Goal: Information Seeking & Learning: Learn about a topic

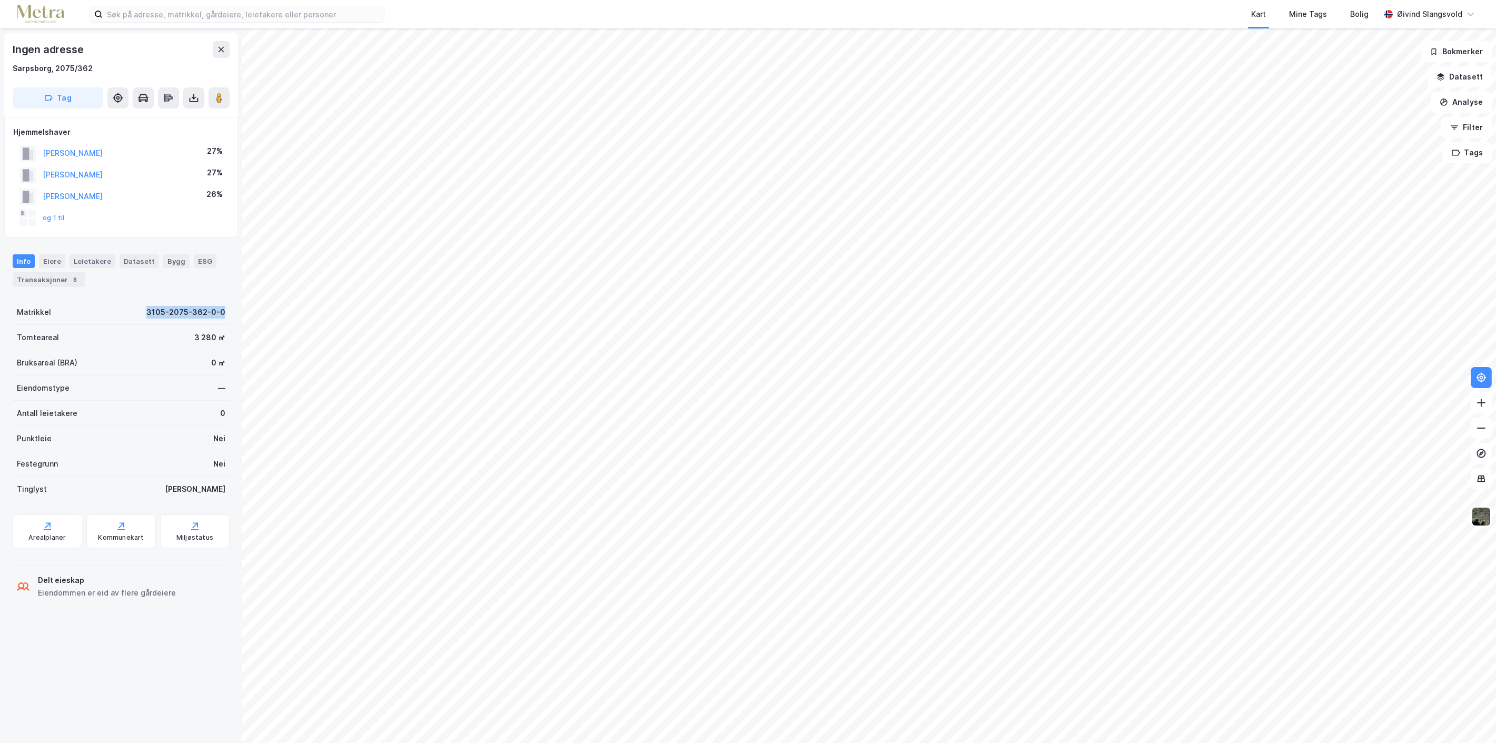
drag, startPoint x: 136, startPoint y: 312, endPoint x: 217, endPoint y: 307, distance: 81.7
click at [217, 307] on div "Matrikkel 3105-2075-362-0-0" at bounding box center [121, 312] width 217 height 25
copy div "3105-2075-362-0-0"
click at [218, 53] on icon at bounding box center [221, 49] width 8 height 8
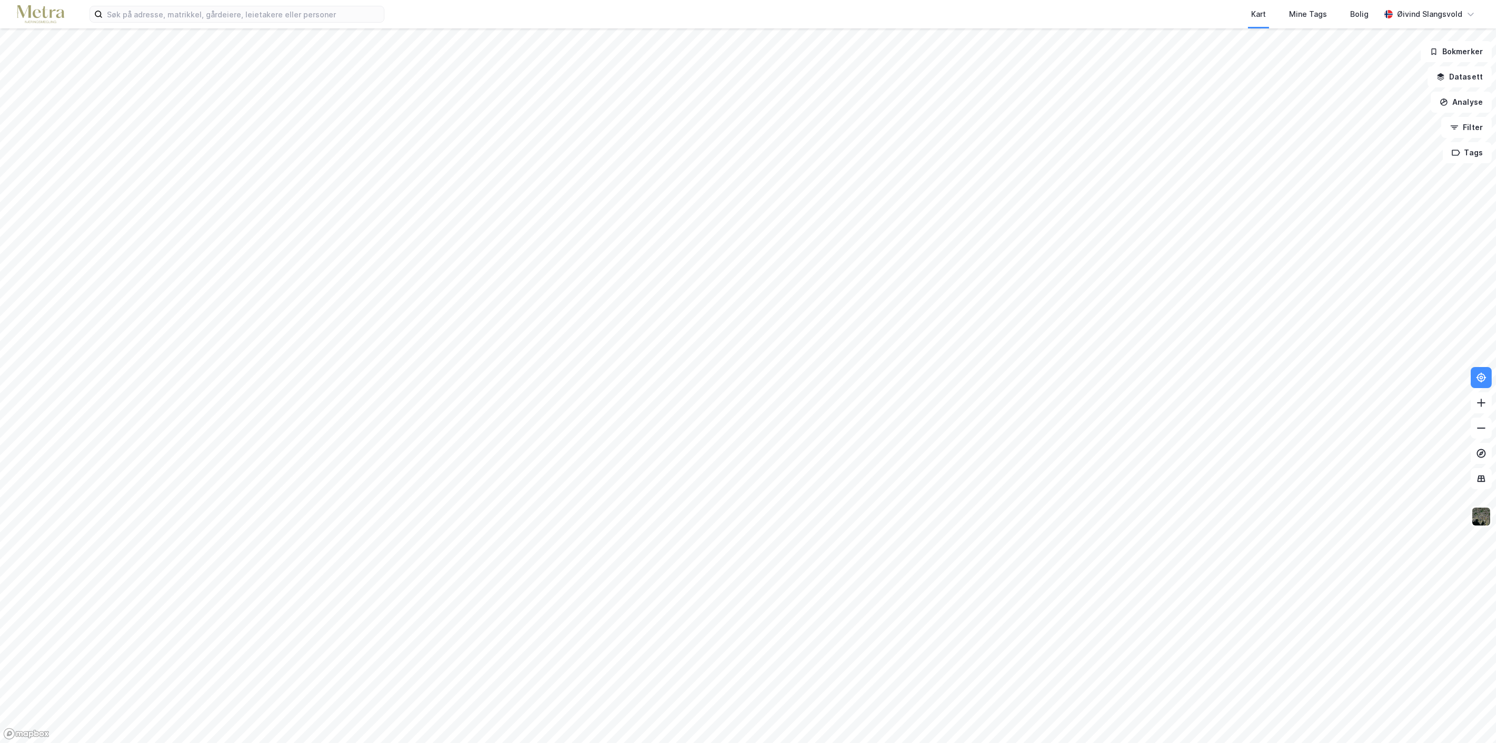
click at [221, 25] on div "Kart Mine Tags Bolig [PERSON_NAME]" at bounding box center [748, 14] width 1496 height 28
click at [228, 13] on input at bounding box center [243, 14] width 281 height 16
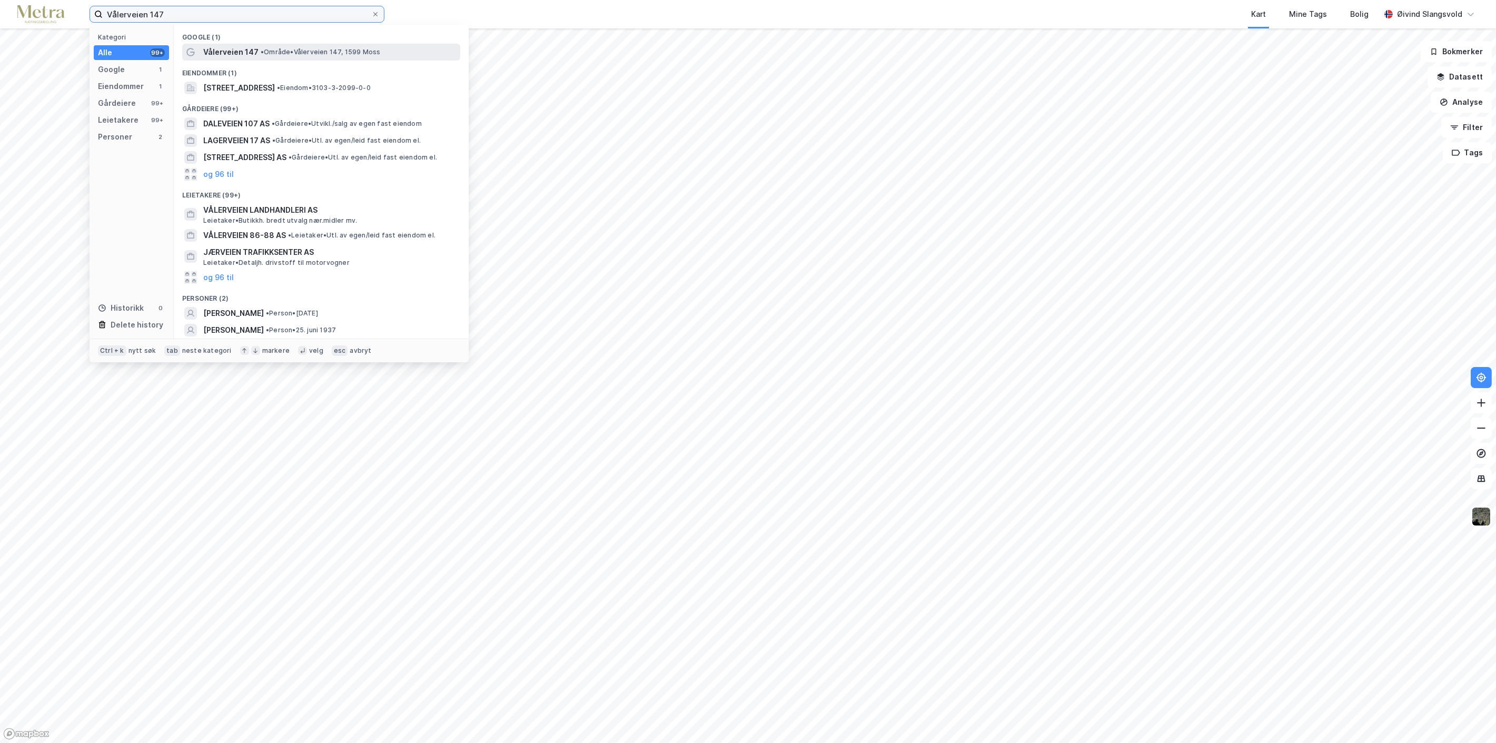
type input "Vålerveien 147"
click at [230, 49] on span "Vålerveien 147" at bounding box center [230, 52] width 55 height 13
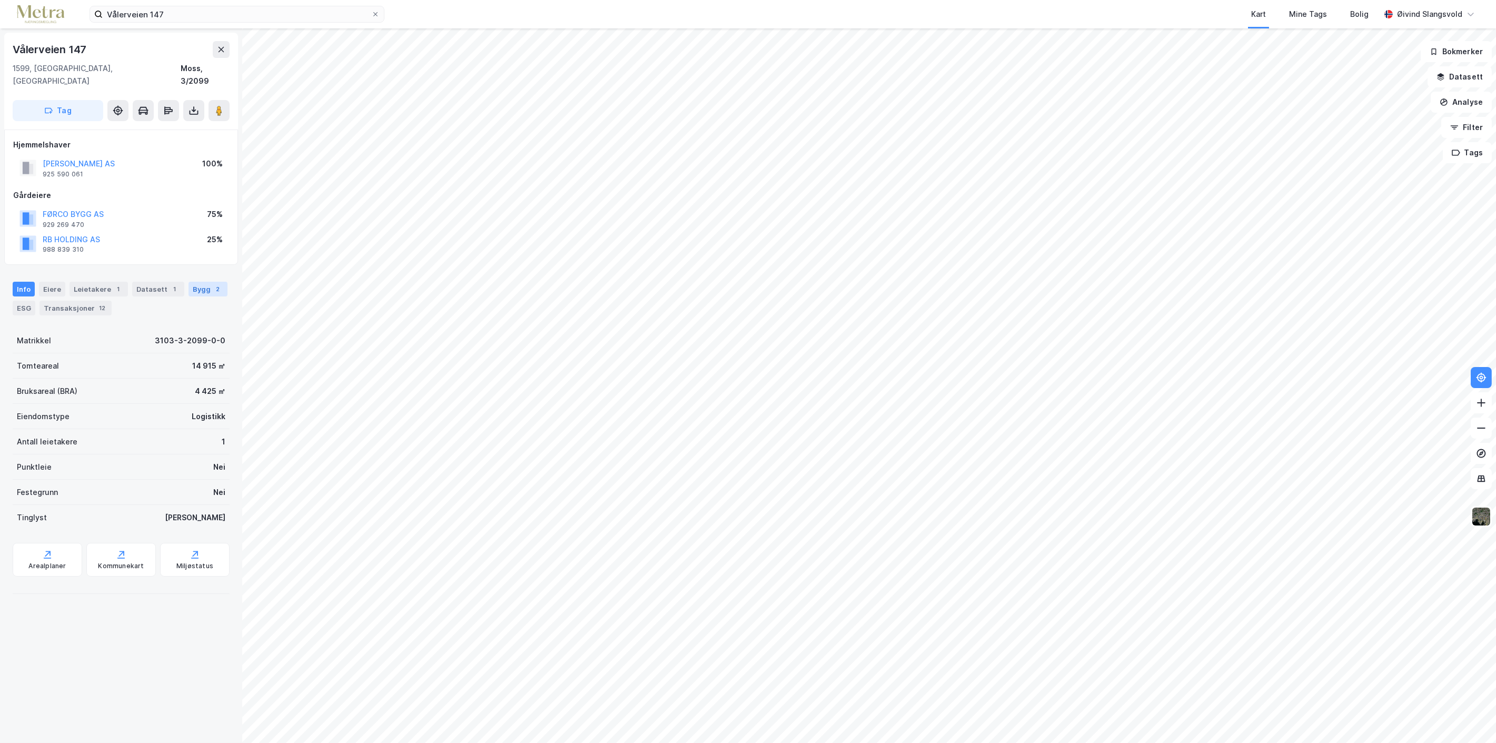
click at [192, 282] on div "Bygg 2" at bounding box center [207, 289] width 39 height 15
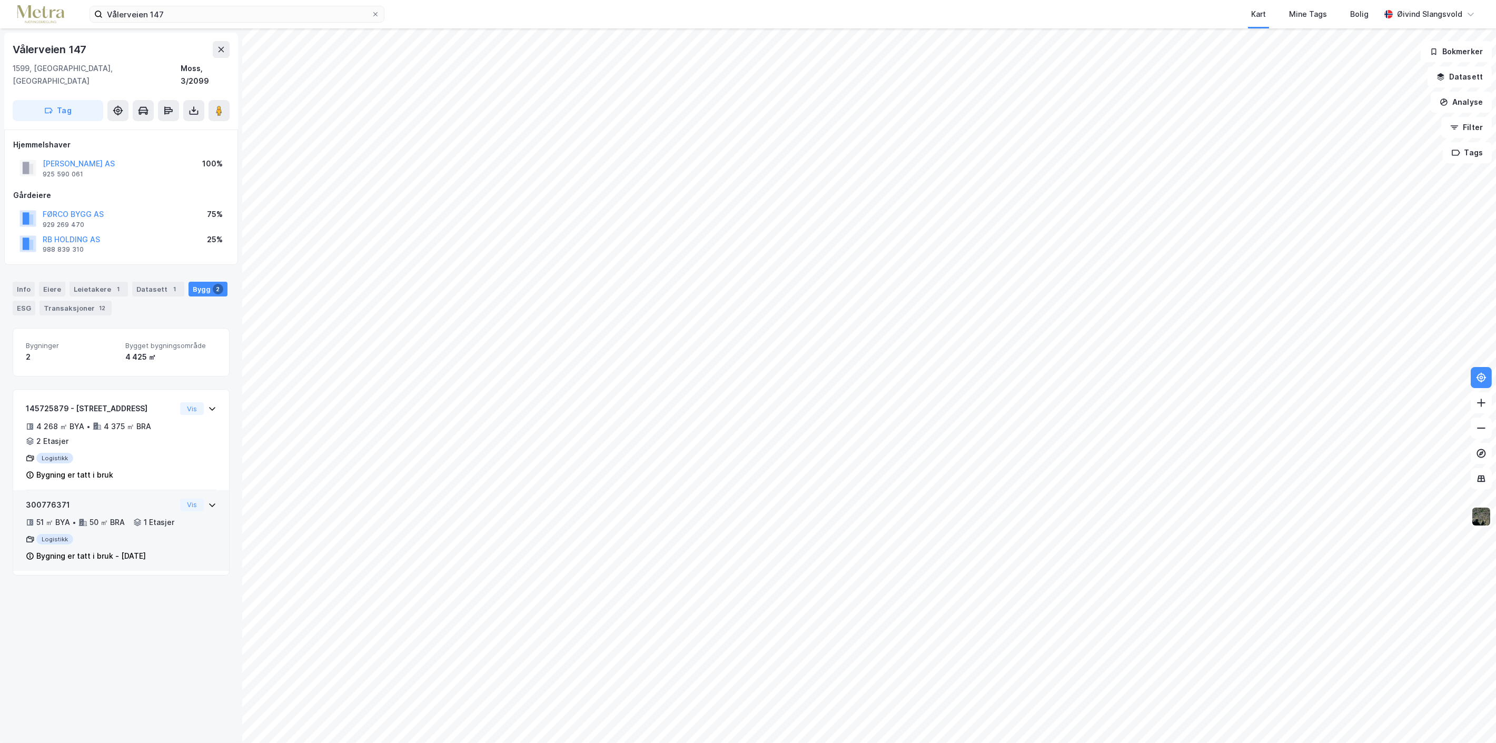
click at [140, 559] on div "Bygning er tatt i bruk - [DATE]" at bounding box center [90, 556] width 109 height 13
click at [183, 499] on button "Vis" at bounding box center [192, 505] width 24 height 13
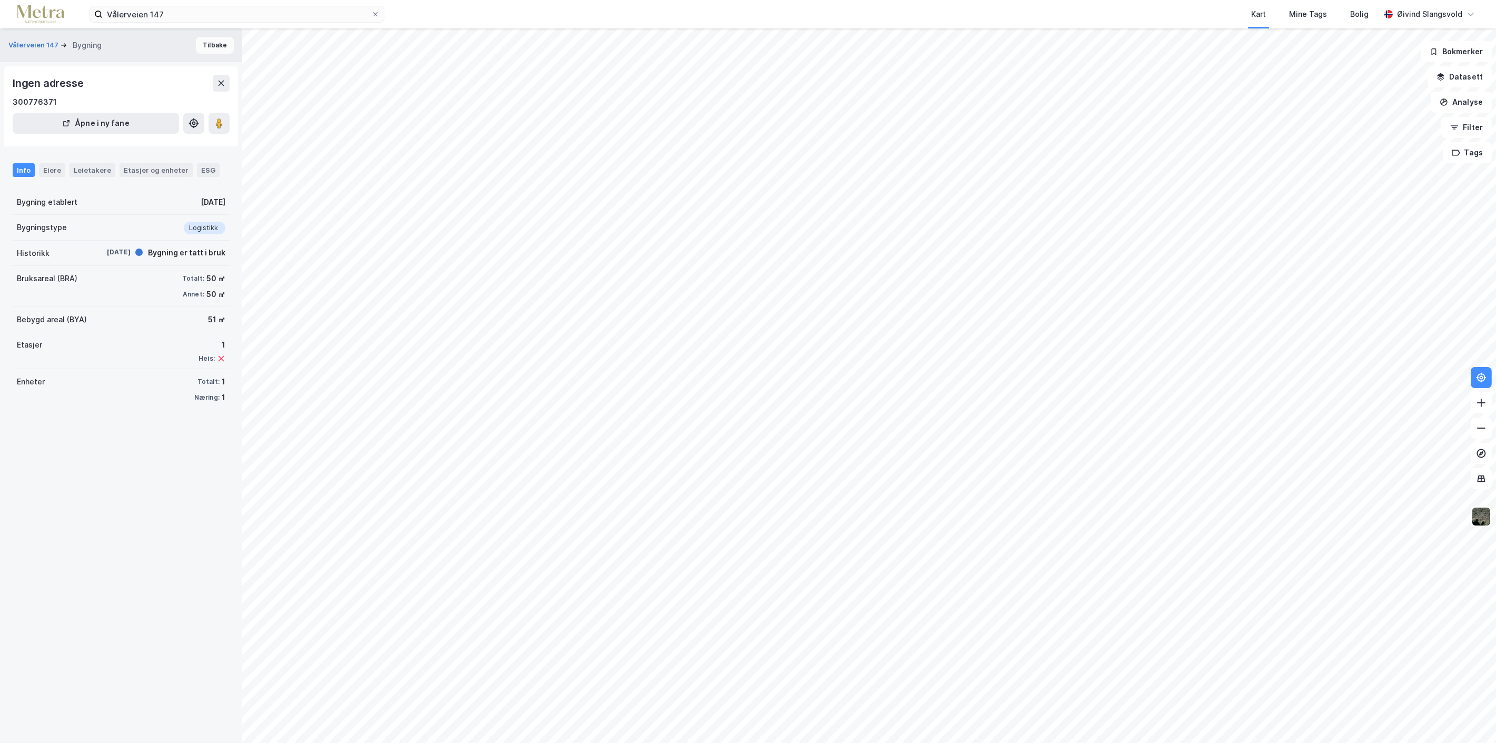
click at [203, 41] on button "Tilbake" at bounding box center [215, 45] width 38 height 17
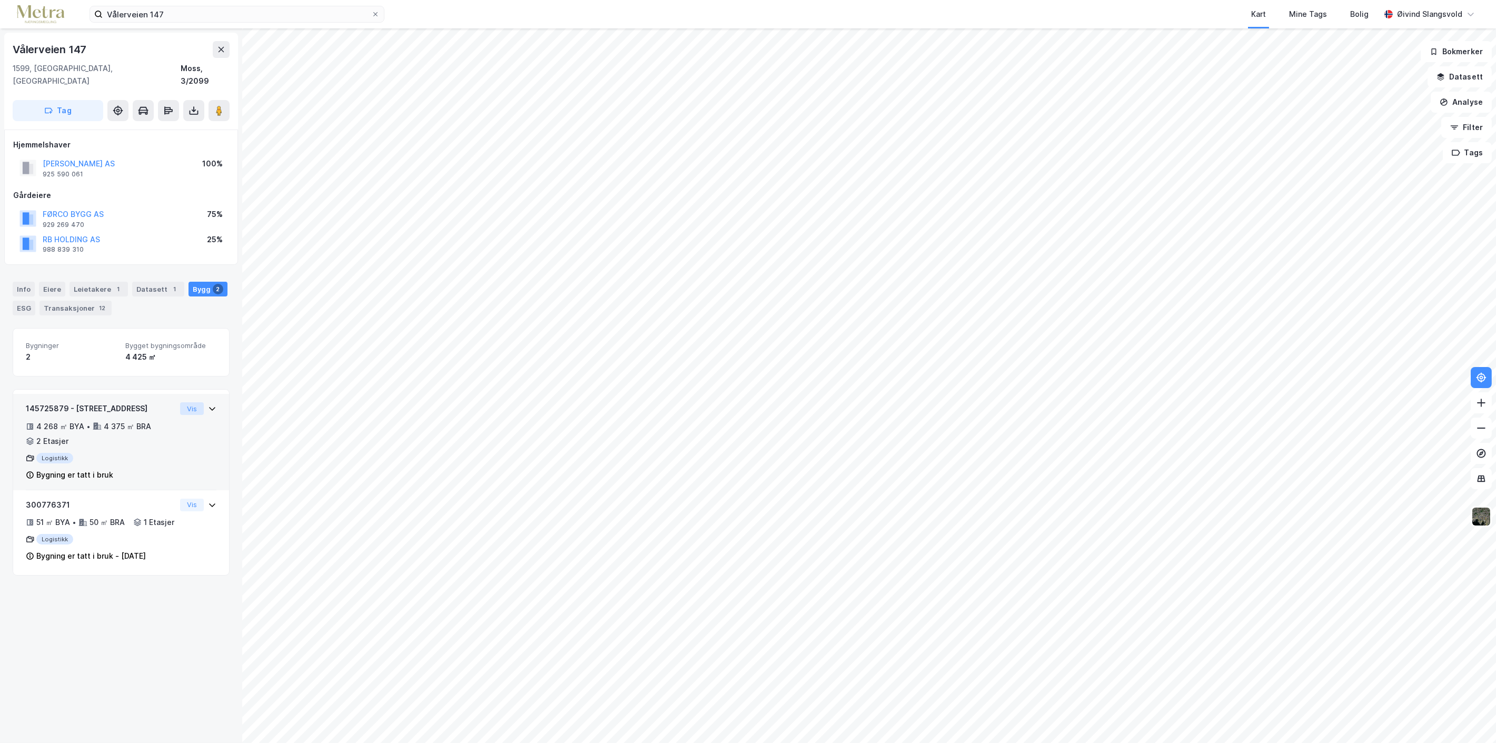
click at [182, 402] on button "Vis" at bounding box center [192, 408] width 24 height 13
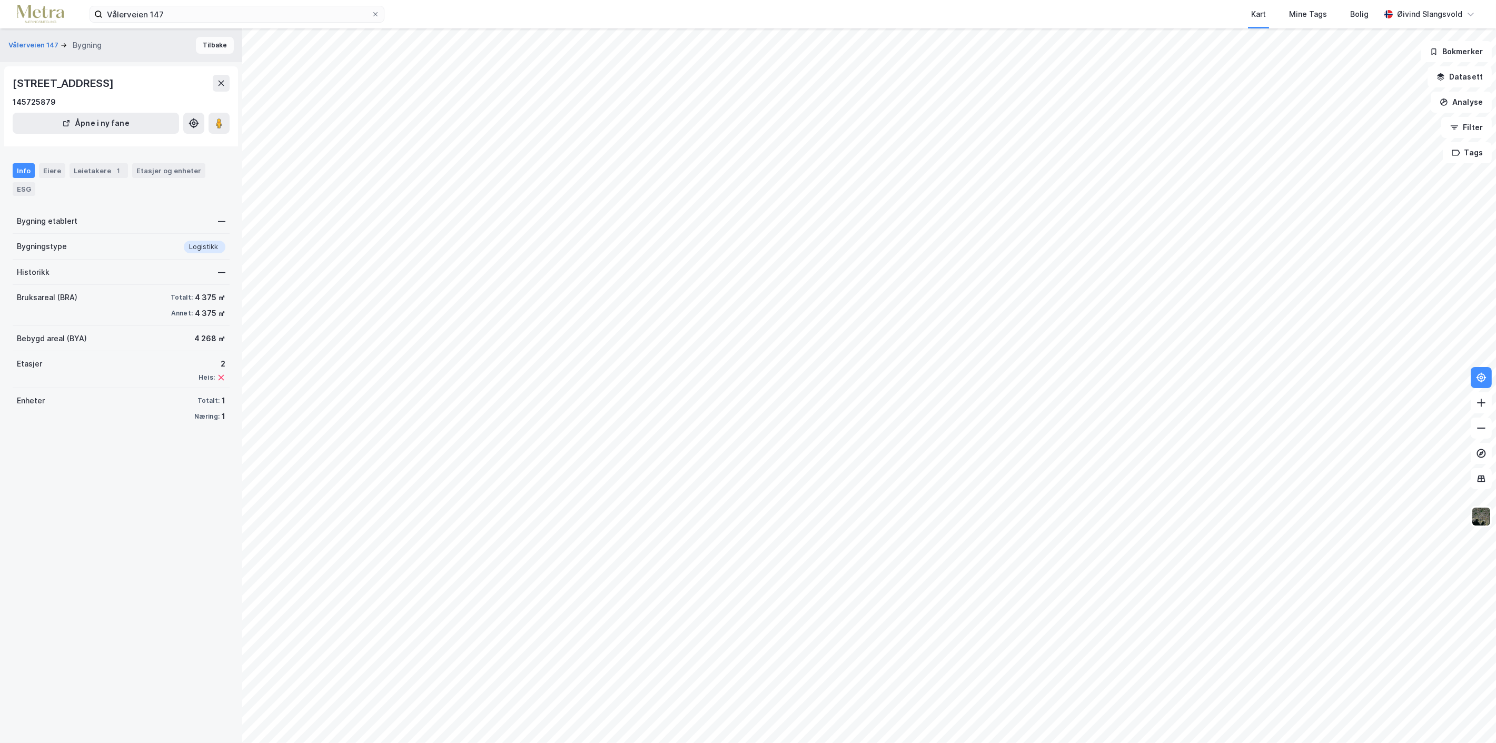
click at [207, 37] on button "Tilbake" at bounding box center [215, 45] width 38 height 17
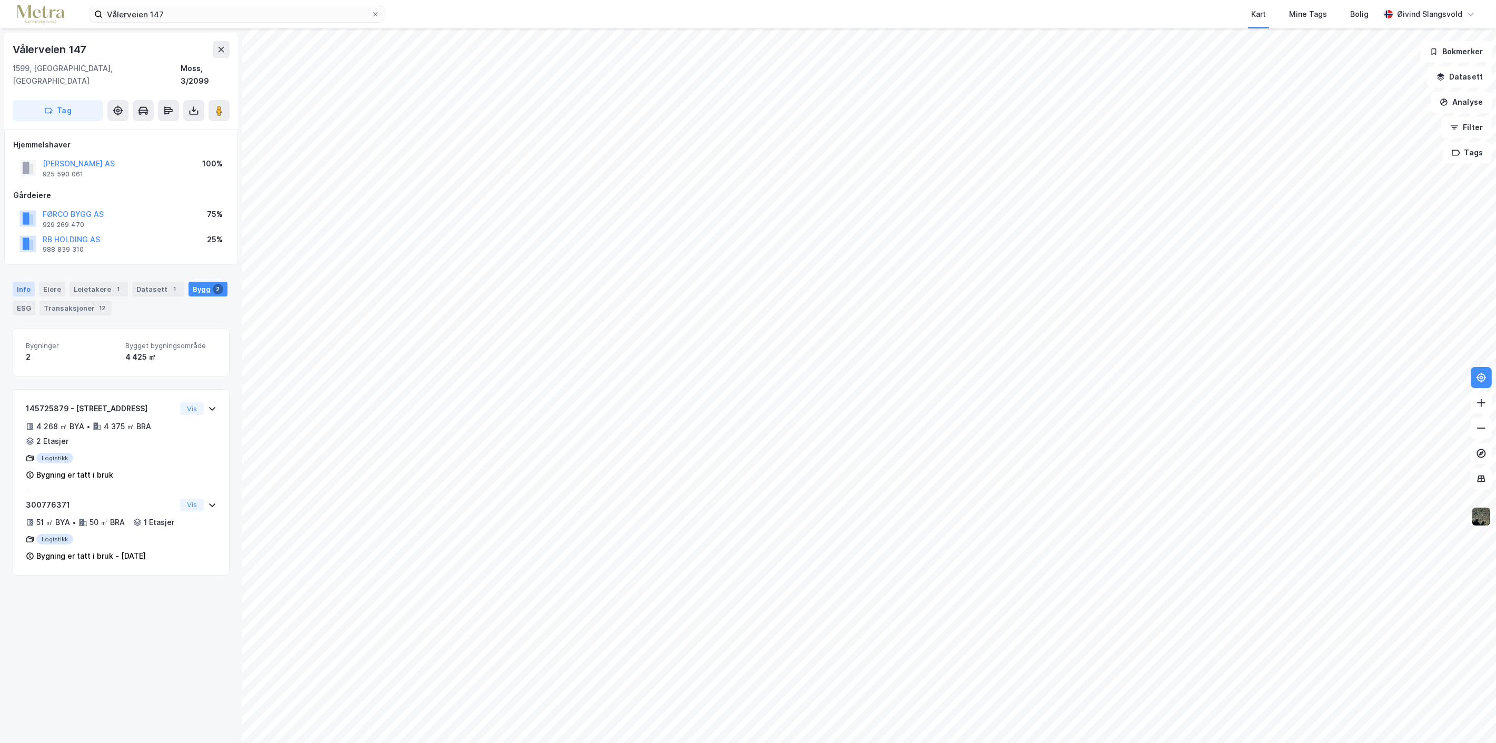
click at [23, 282] on div "Info" at bounding box center [24, 289] width 22 height 15
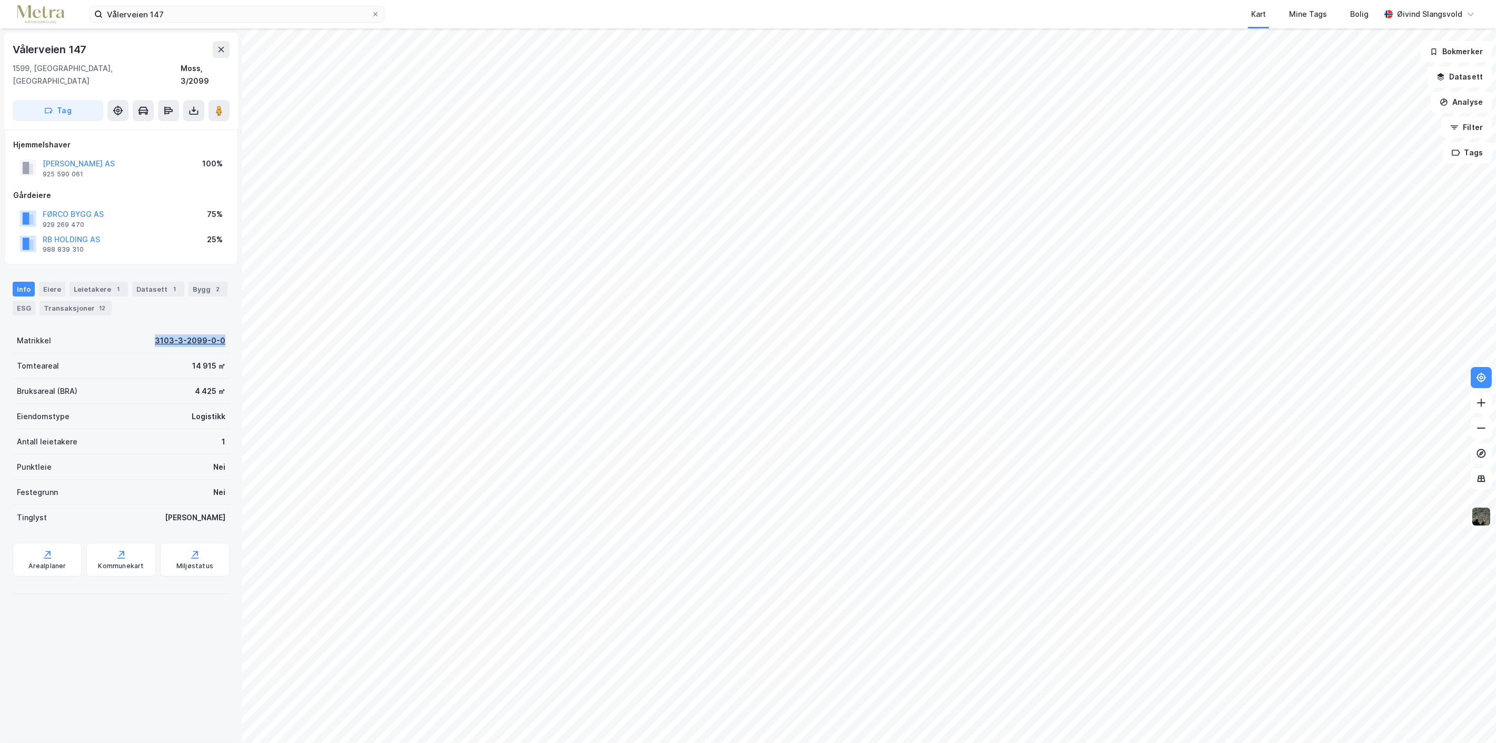
drag, startPoint x: 150, startPoint y: 327, endPoint x: 216, endPoint y: 330, distance: 66.4
click at [216, 330] on div "Matrikkel 3103-3-2099-0-0" at bounding box center [121, 340] width 217 height 25
copy div "3103-3-2099-0-0"
